Goal: Task Accomplishment & Management: Manage account settings

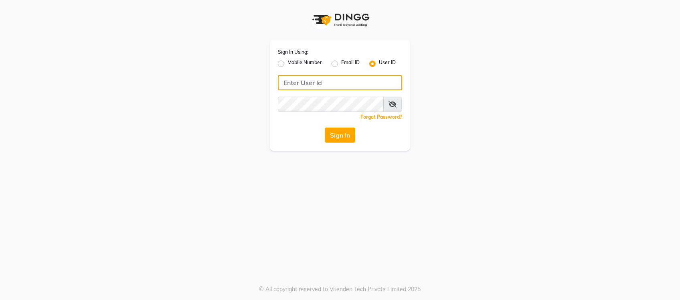
click at [301, 79] on input "Username" at bounding box center [340, 82] width 124 height 15
type input "bspoke"
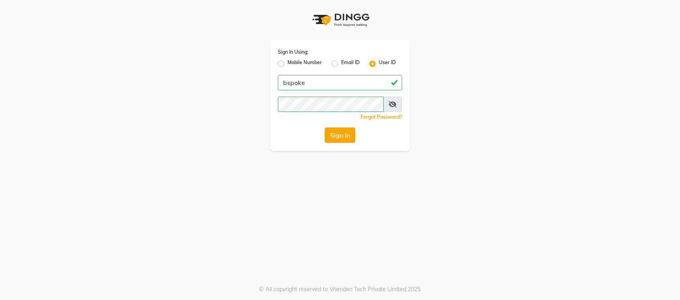
click at [334, 139] on button "Sign In" at bounding box center [340, 135] width 30 height 15
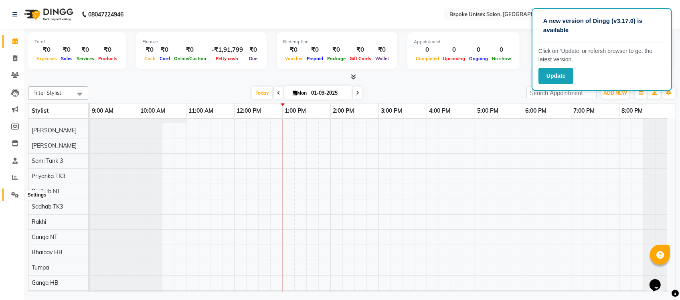
click at [12, 191] on span at bounding box center [15, 195] width 14 height 9
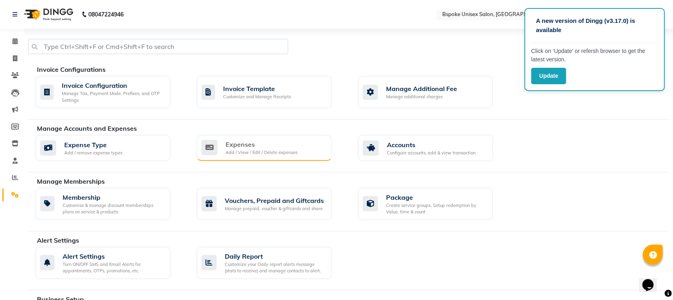
click at [280, 142] on div "Expenses" at bounding box center [261, 145] width 72 height 10
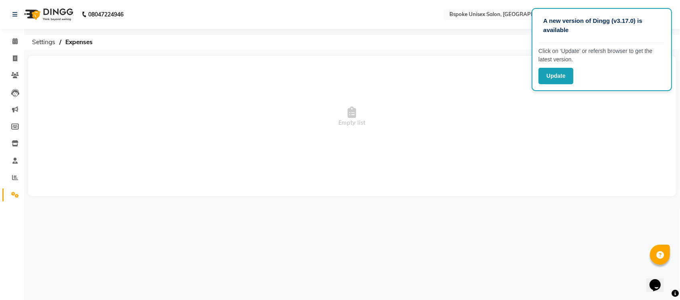
click at [504, 110] on span "Empty list" at bounding box center [352, 117] width 632 height 80
click at [556, 73] on button "Update" at bounding box center [556, 76] width 35 height 16
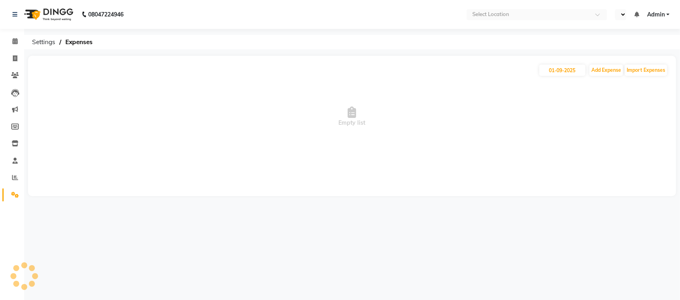
select select "en"
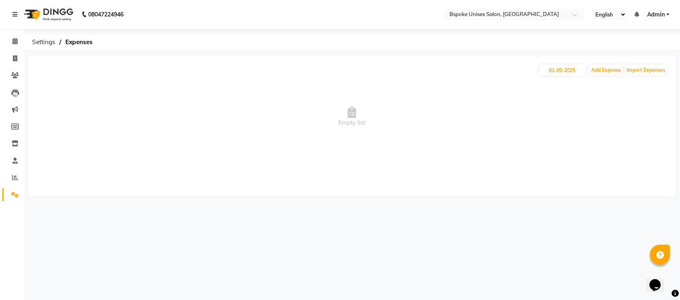
click at [327, 151] on span "Empty list" at bounding box center [352, 117] width 632 height 80
click at [551, 71] on input "01-09-2025" at bounding box center [562, 70] width 46 height 11
select select "9"
select select "2025"
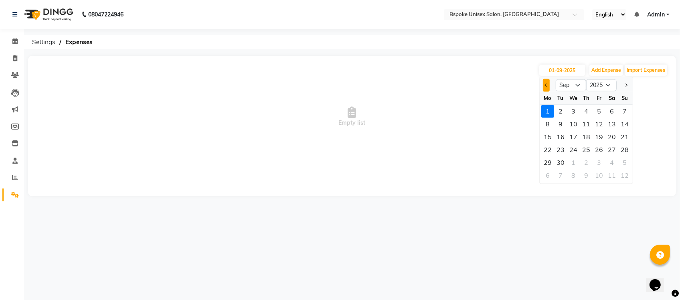
click at [546, 85] on span "Previous month" at bounding box center [546, 84] width 3 height 3
select select "8"
click at [623, 163] on div "31" at bounding box center [625, 162] width 13 height 13
type input "31-08-2025"
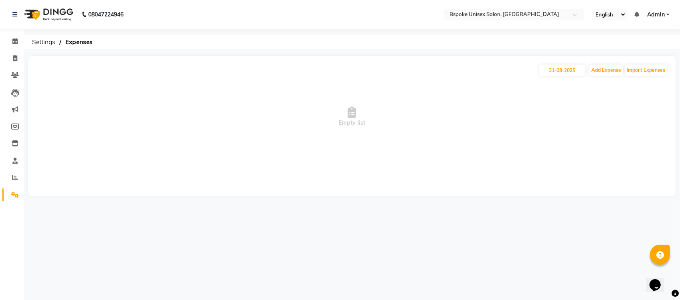
click at [349, 86] on span "Empty list" at bounding box center [352, 117] width 632 height 80
click at [13, 194] on icon at bounding box center [15, 195] width 8 height 6
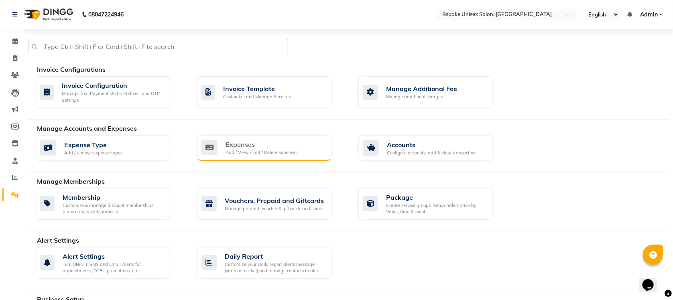
click at [262, 146] on div "Expenses" at bounding box center [261, 145] width 72 height 10
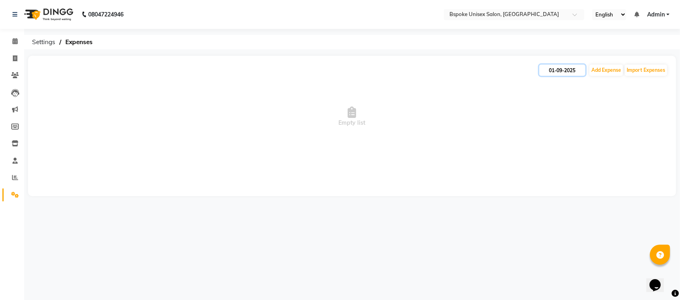
click at [562, 69] on input "01-09-2025" at bounding box center [562, 70] width 46 height 11
select select "9"
select select "2025"
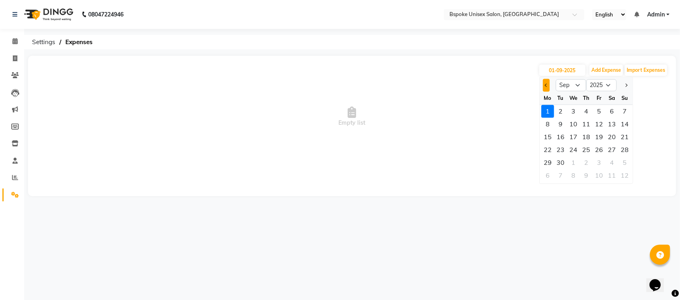
click at [546, 85] on span "Previous month" at bounding box center [546, 84] width 3 height 3
select select "8"
click at [628, 163] on div "31" at bounding box center [625, 162] width 13 height 13
type input "31-08-2025"
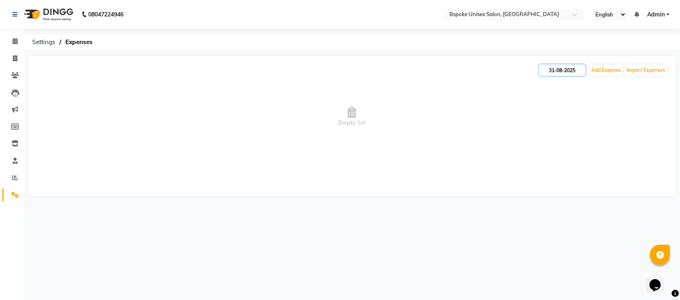
click at [557, 67] on input "31-08-2025" at bounding box center [562, 70] width 46 height 11
select select "8"
select select "2025"
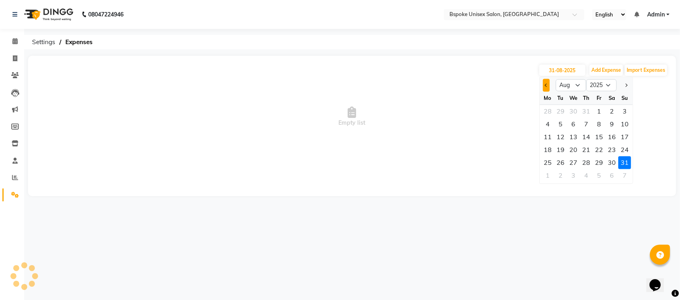
click at [543, 83] on button "Previous month" at bounding box center [546, 85] width 7 height 13
select select "7"
click at [586, 158] on div "31" at bounding box center [586, 162] width 13 height 13
type input "31-07-2025"
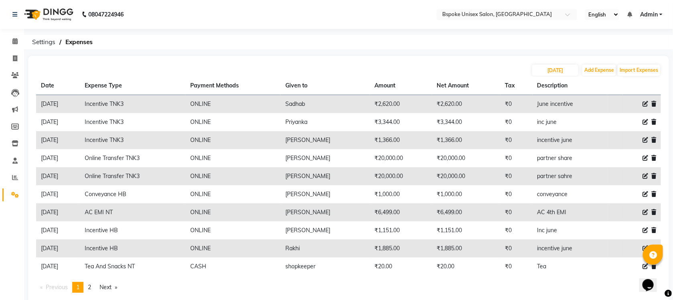
click at [389, 214] on td "₹6,499.00" at bounding box center [401, 212] width 62 height 18
click at [369, 152] on td "Saumitra" at bounding box center [324, 158] width 89 height 18
